Goal: Communication & Community: Answer question/provide support

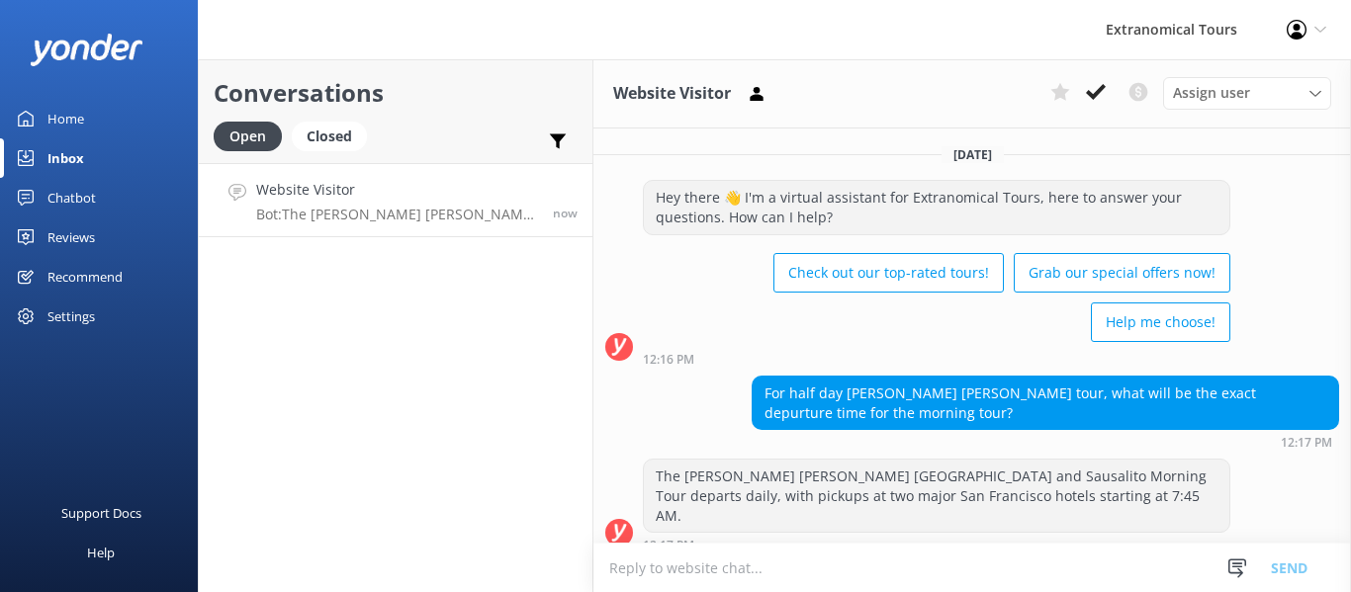
click at [729, 557] on textarea at bounding box center [972, 568] width 758 height 48
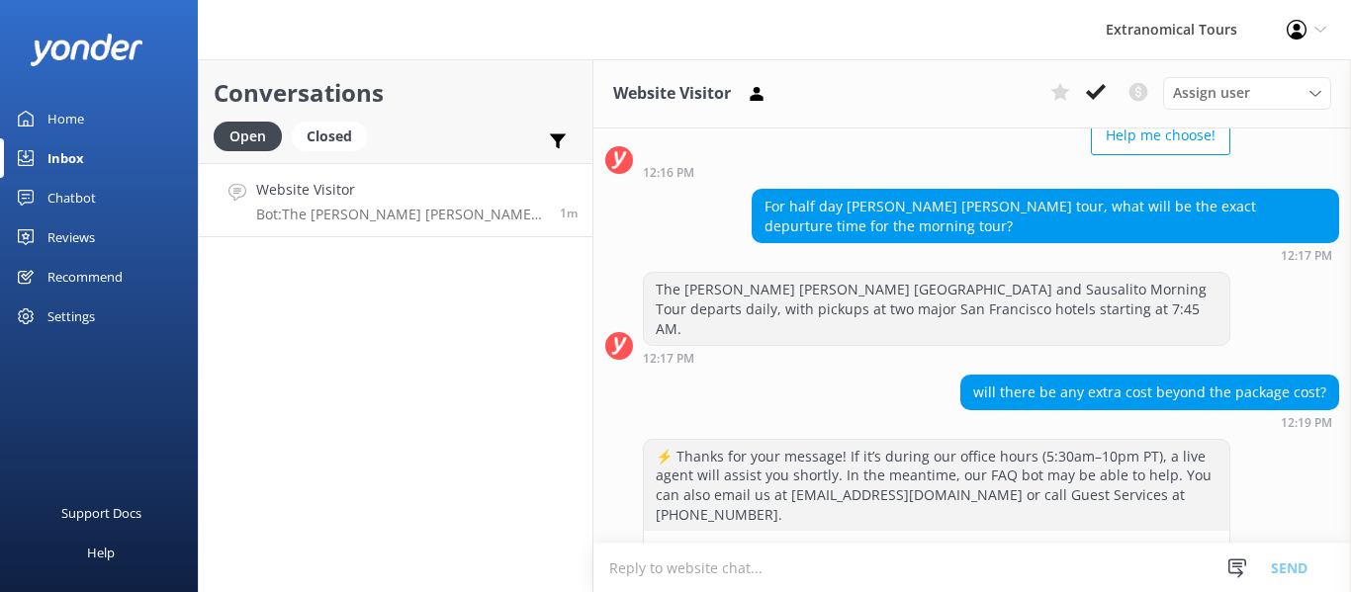
scroll to position [226, 0]
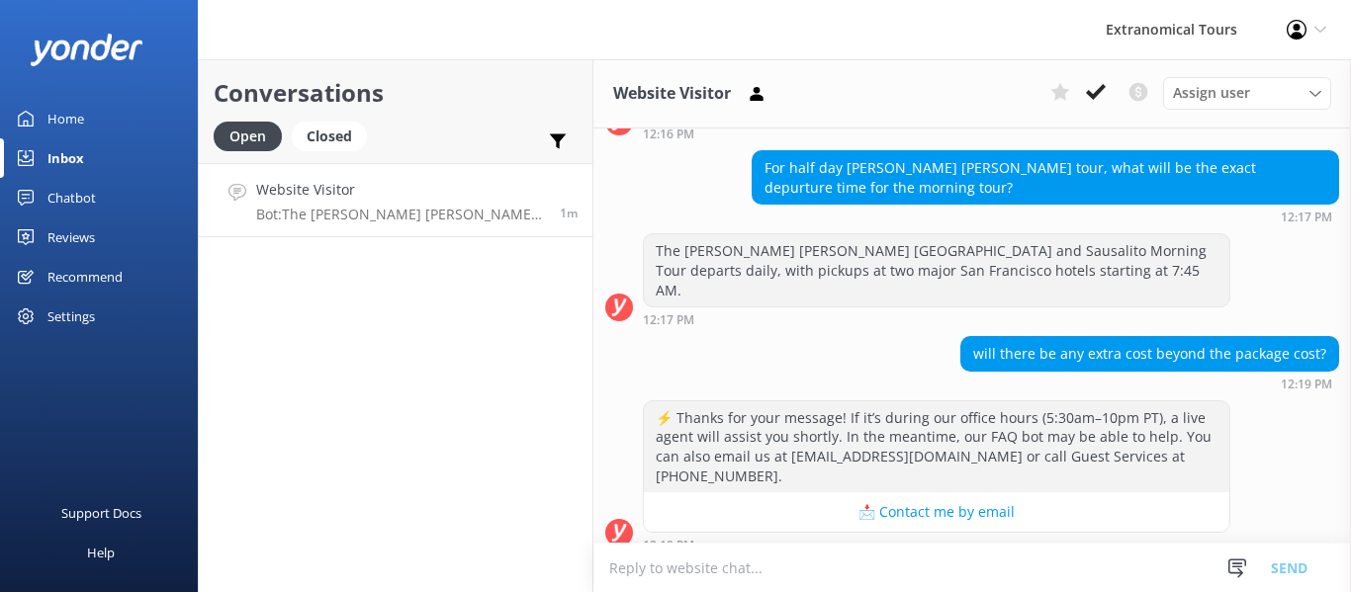
click at [742, 559] on textarea at bounding box center [972, 568] width 758 height 48
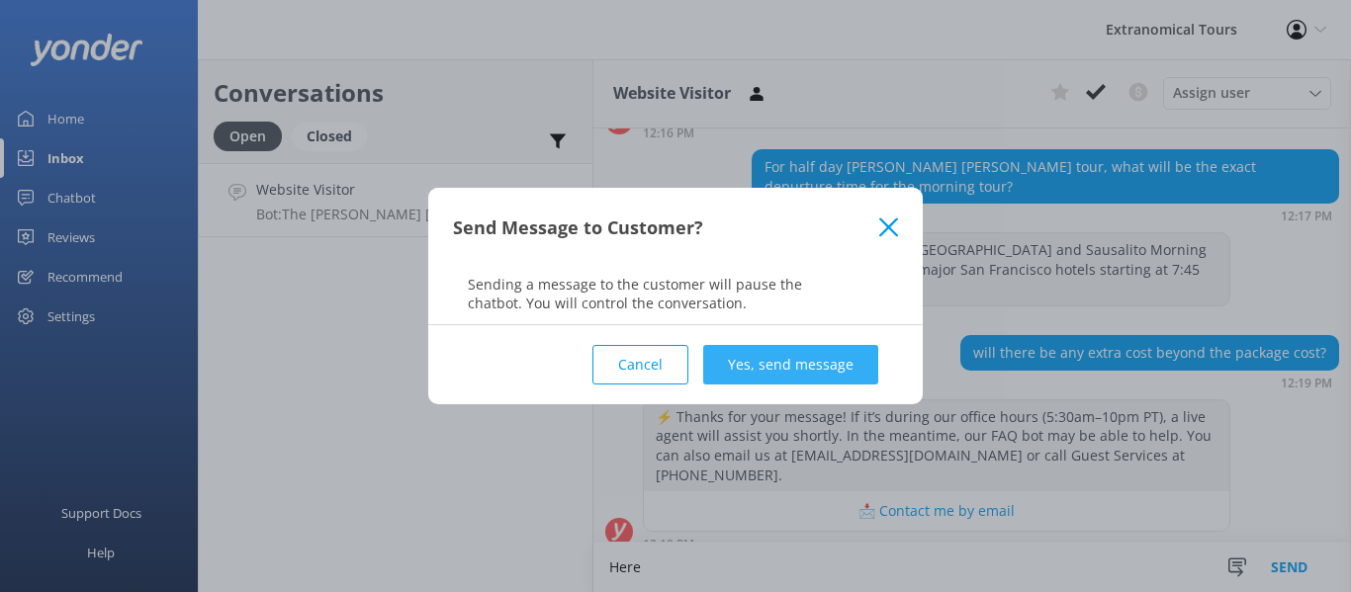
type textarea "Here"
click at [795, 362] on button "Yes, send message" at bounding box center [790, 365] width 175 height 40
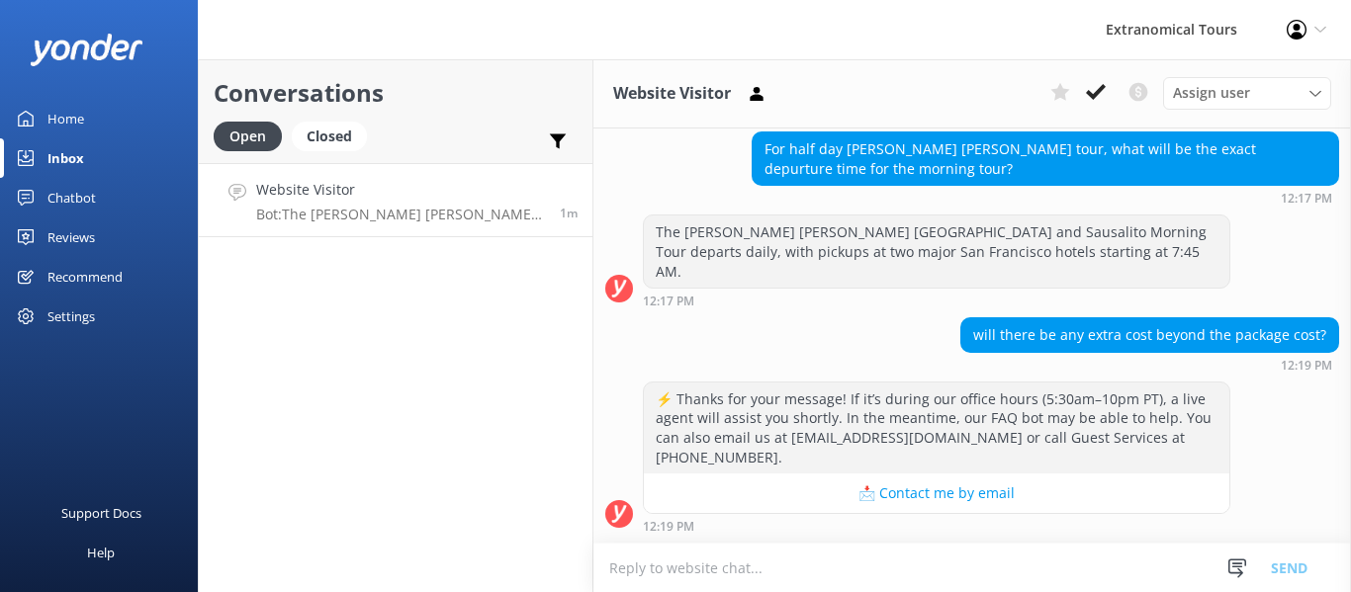
click at [653, 584] on textarea at bounding box center [972, 568] width 758 height 48
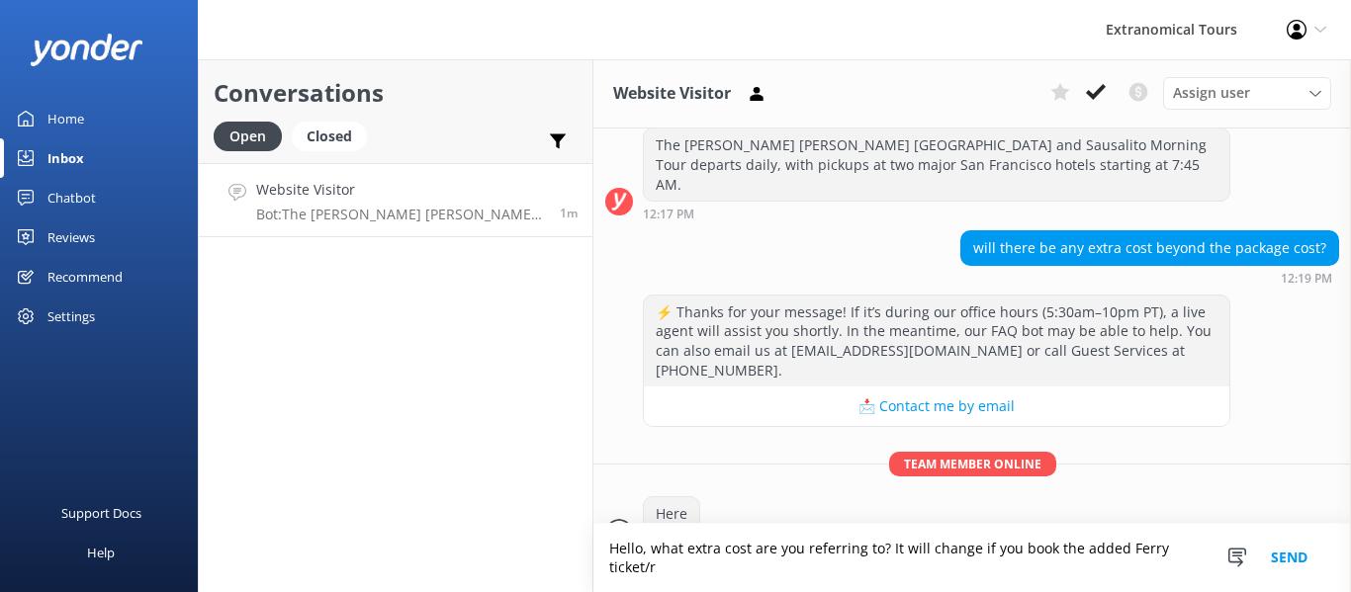
scroll to position [350, 0]
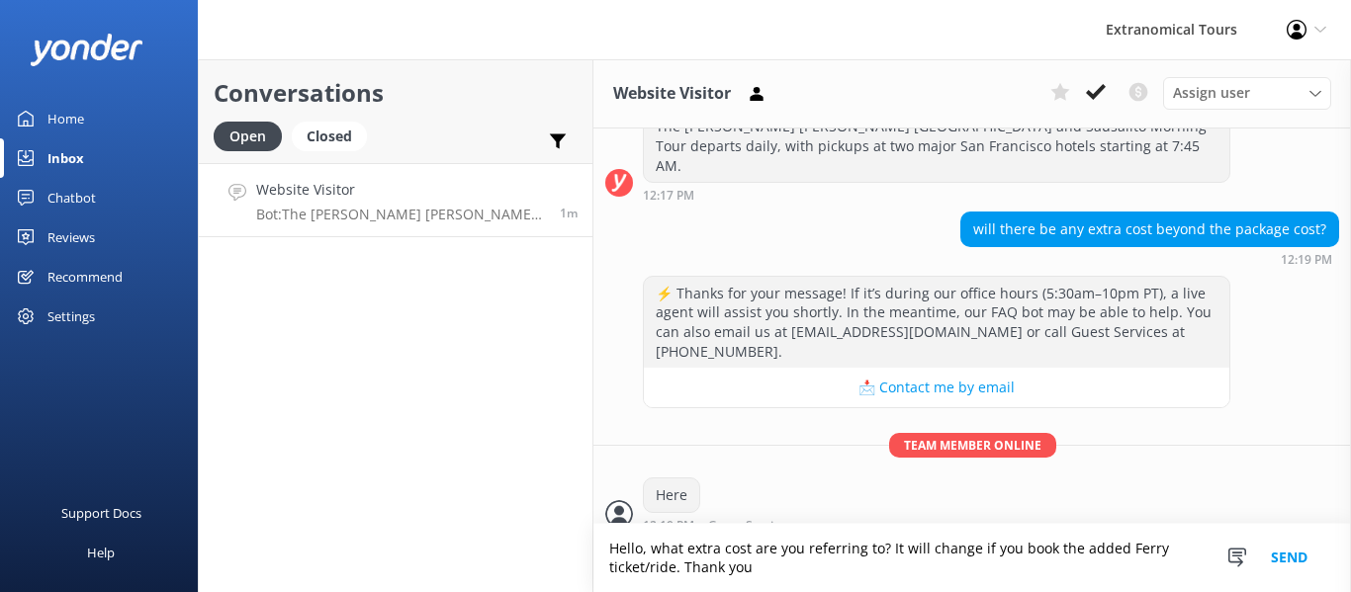
type textarea "Hello, what extra cost are you referring to? It will change if you book the add…"
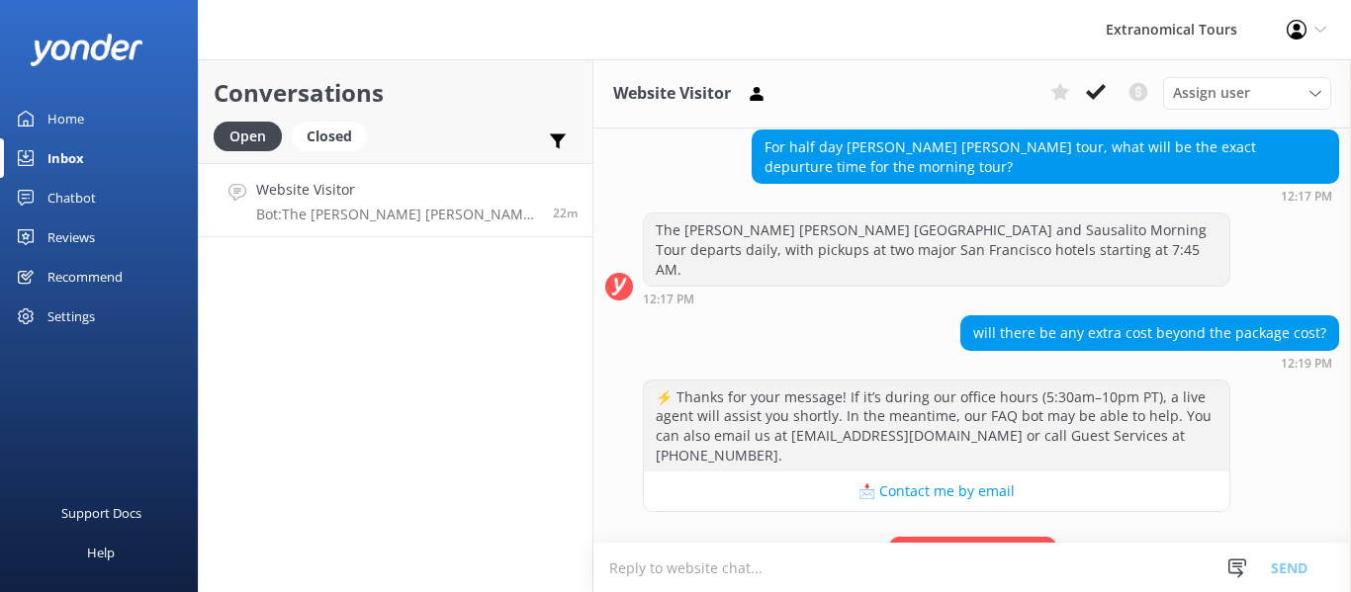
scroll to position [390, 0]
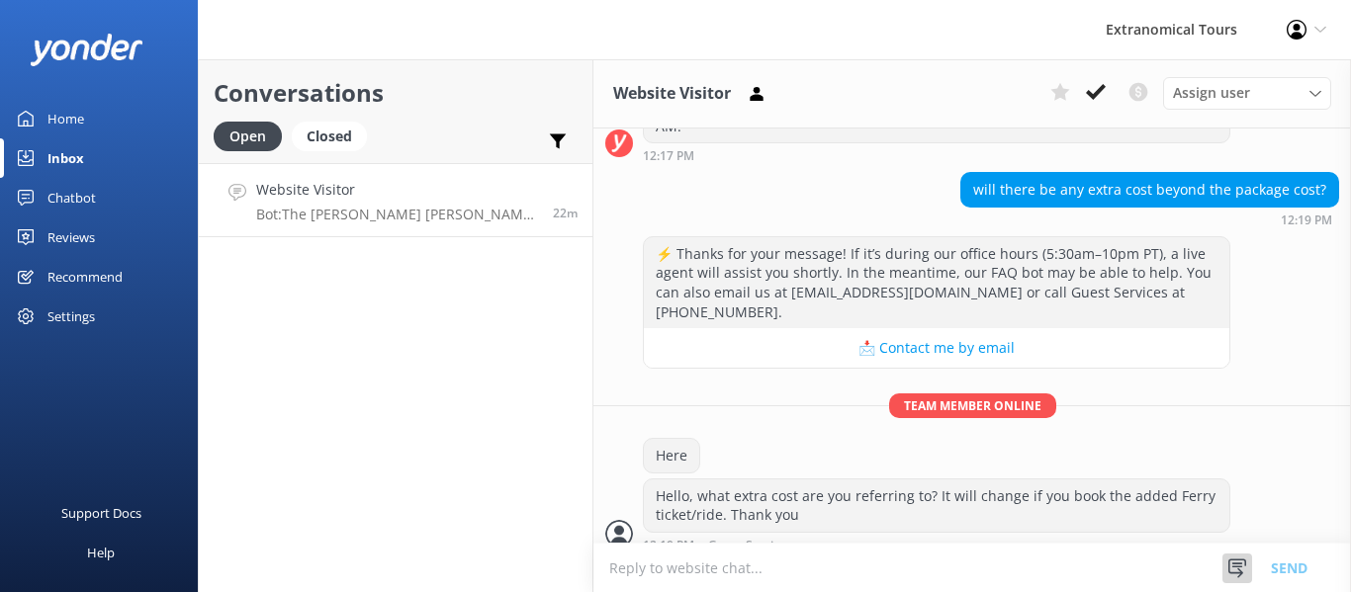
click at [1232, 574] on icon at bounding box center [1238, 569] width 20 height 20
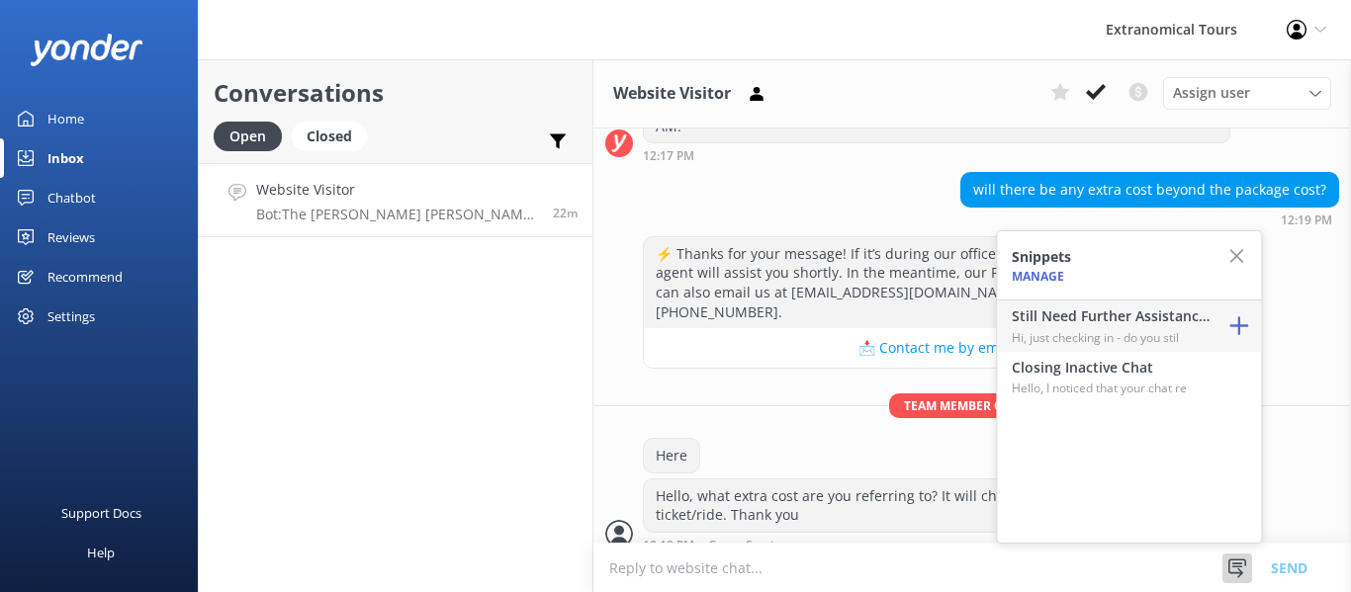
click at [1061, 312] on h4 "Still Need Further Assistance?" at bounding box center [1111, 317] width 198 height 22
type textarea "Hi, just checking in - do you still require assistance from our team on this? T…"
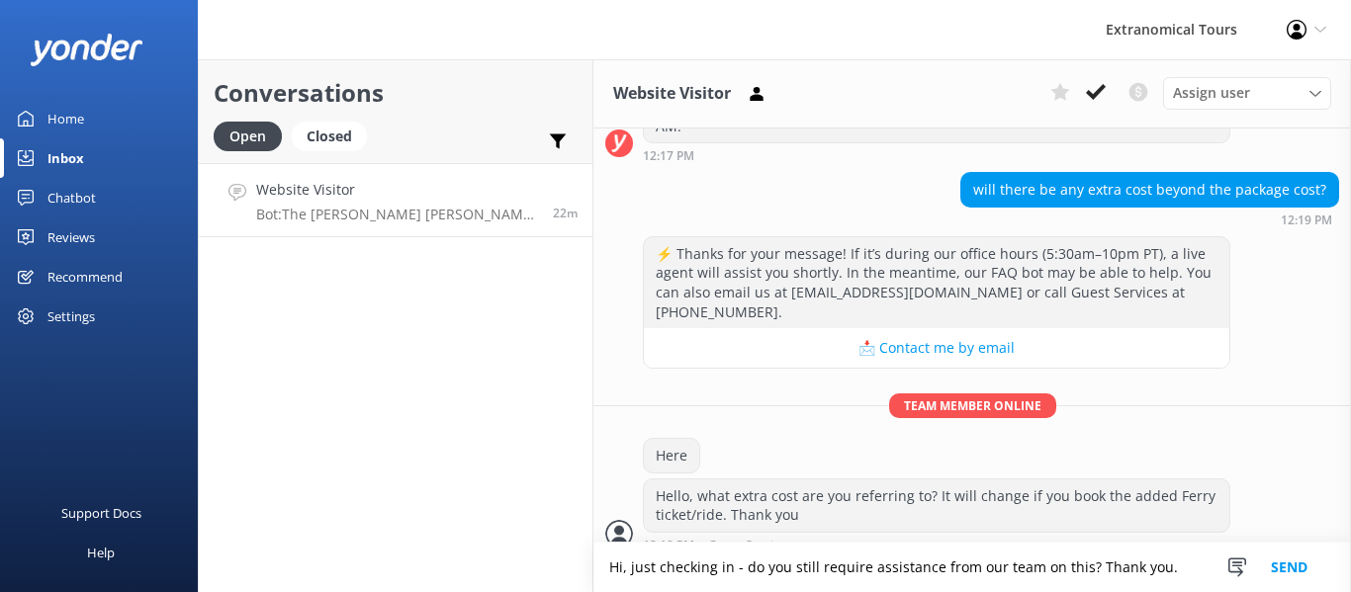
click at [1283, 565] on button "Send" at bounding box center [1289, 567] width 74 height 49
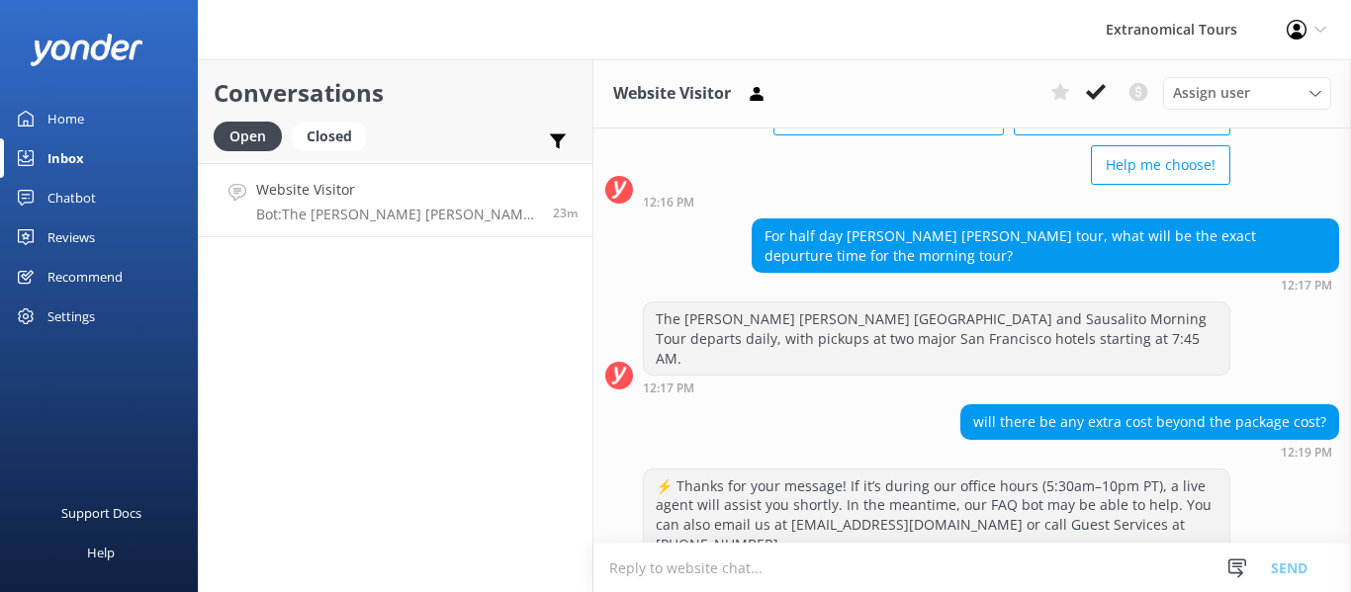
scroll to position [454, 0]
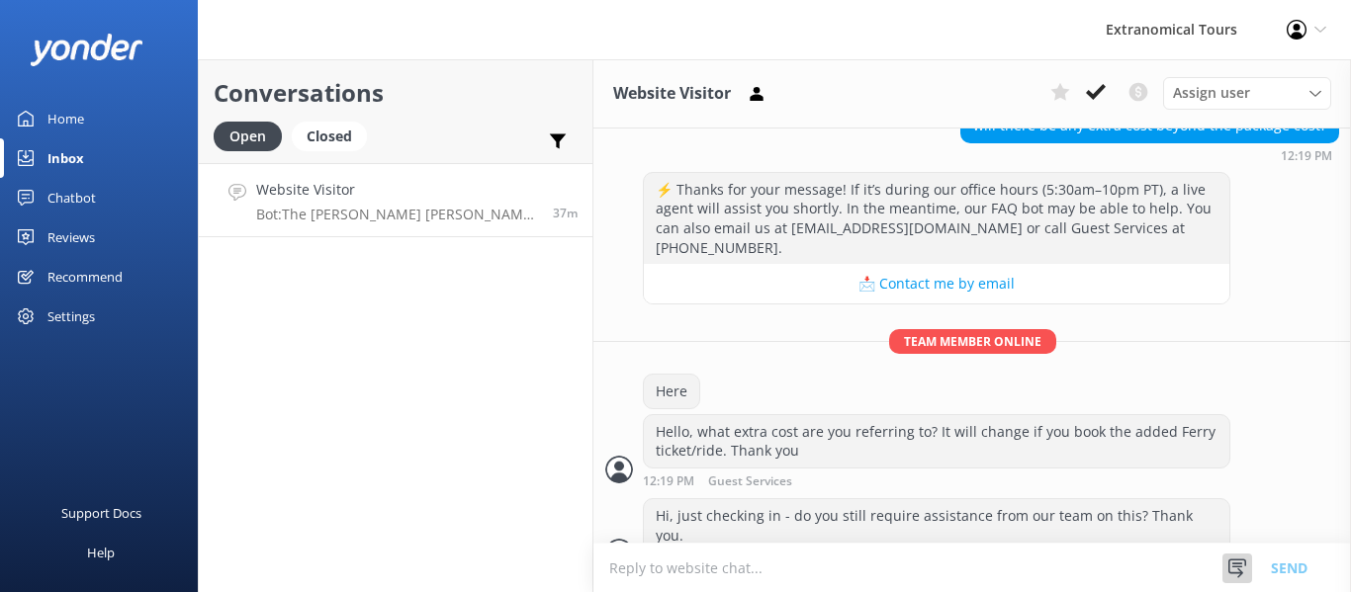
click at [1234, 570] on icon at bounding box center [1238, 569] width 20 height 20
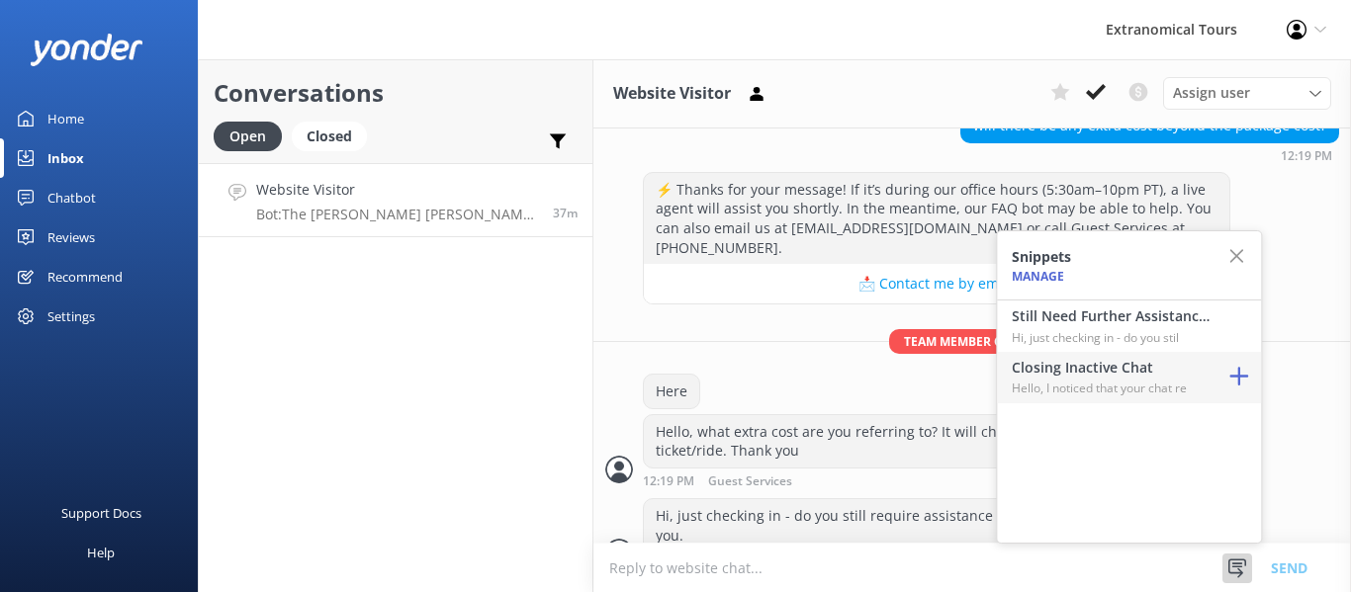
click at [1155, 380] on p "Hello, I noticed that your chat re" at bounding box center [1111, 388] width 198 height 19
type textarea "Hello, I noticed that your chat remains open, but inactive. I will close this l…"
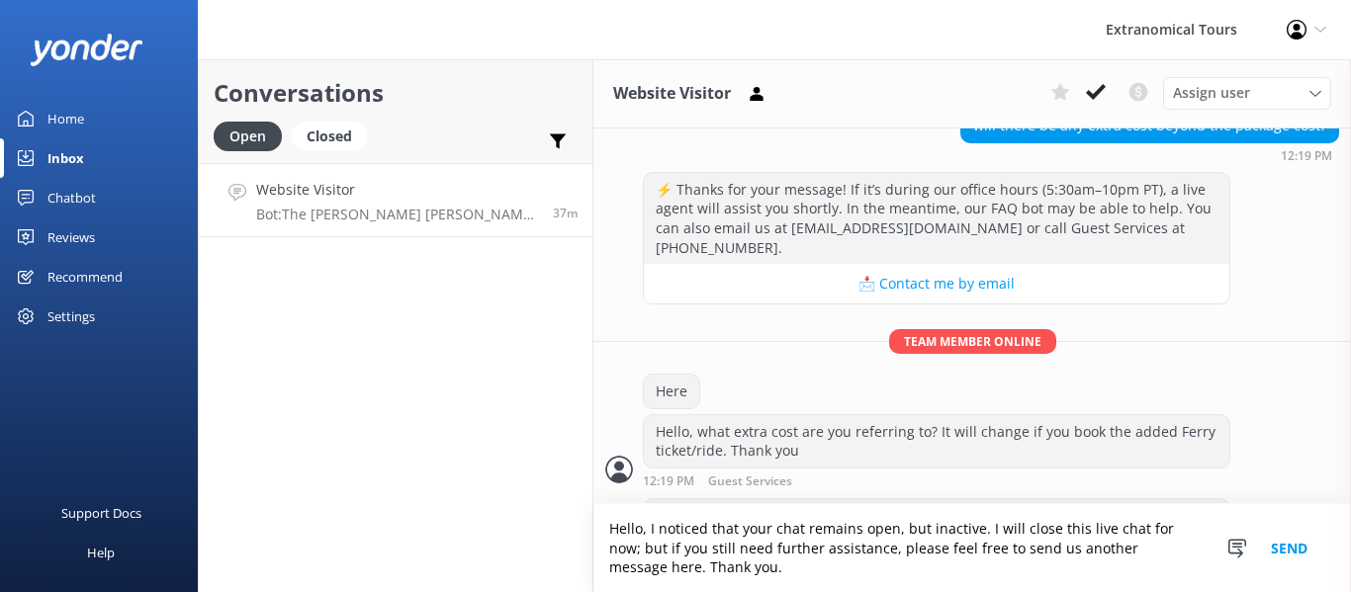
click at [1268, 540] on button "Send" at bounding box center [1289, 548] width 74 height 88
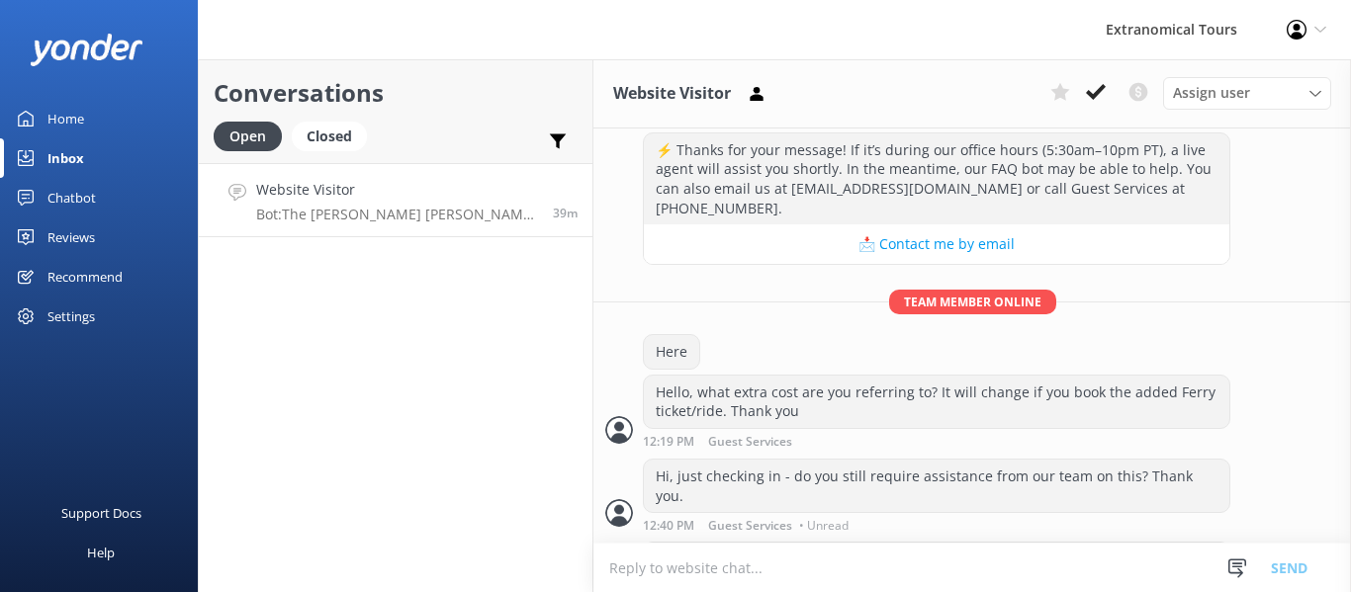
scroll to position [557, 0]
